Goal: Use online tool/utility

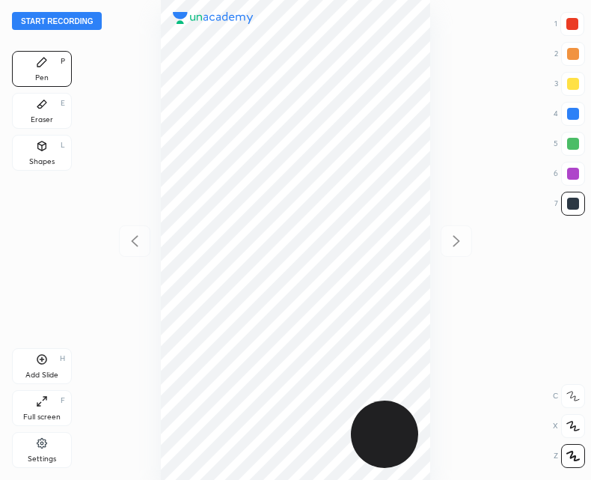
scroll to position [480, 352]
click at [128, 67] on div at bounding box center [296, 240] width 352 height 480
click at [57, 21] on button "Start recording" at bounding box center [57, 21] width 90 height 18
click at [40, 362] on icon at bounding box center [42, 359] width 12 height 12
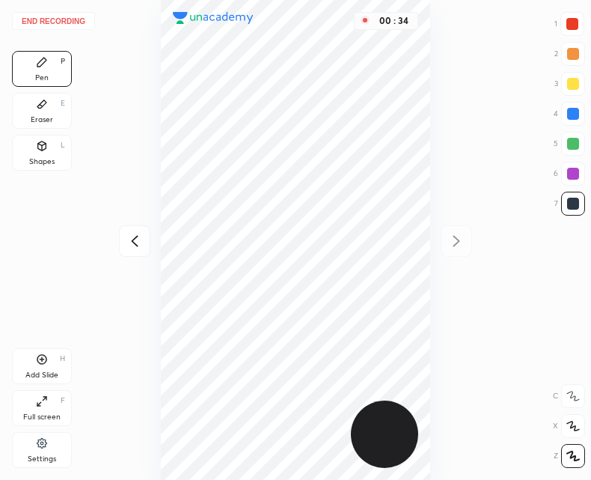
click at [128, 247] on icon at bounding box center [135, 241] width 18 height 18
click at [44, 364] on icon at bounding box center [42, 359] width 12 height 12
click at [111, 249] on div "End recording 1 2 3 4 5 6 7 R O A L C X Z Erase all C X Z Pen P Eraser E Shapes…" at bounding box center [295, 240] width 591 height 480
click at [130, 245] on icon at bounding box center [135, 241] width 18 height 18
click at [456, 237] on icon at bounding box center [456, 240] width 7 height 11
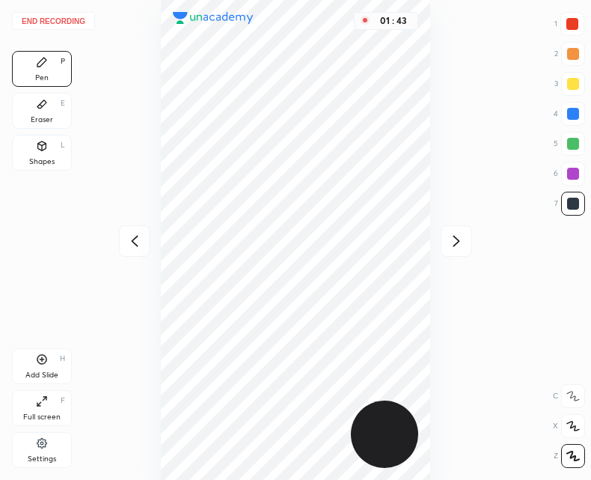
click at [132, 236] on icon at bounding box center [135, 241] width 18 height 18
click at [460, 246] on icon at bounding box center [456, 241] width 18 height 18
click at [150, 242] on div at bounding box center [134, 240] width 31 height 31
click at [449, 242] on icon at bounding box center [456, 241] width 18 height 18
click at [55, 19] on button "End recording" at bounding box center [53, 21] width 83 height 18
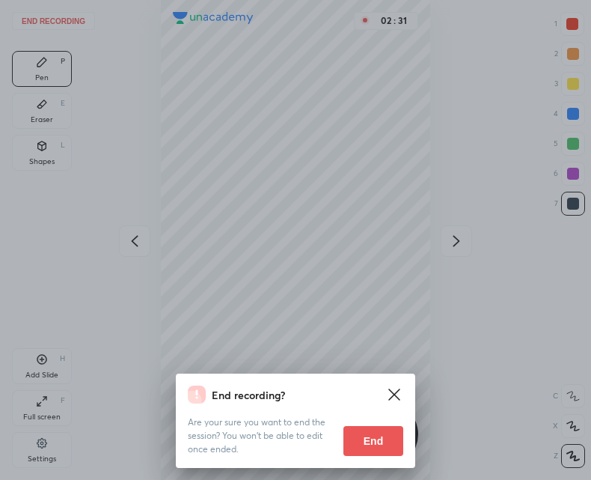
click at [370, 444] on button "End" at bounding box center [373, 441] width 60 height 30
